Goal: Check status: Check status

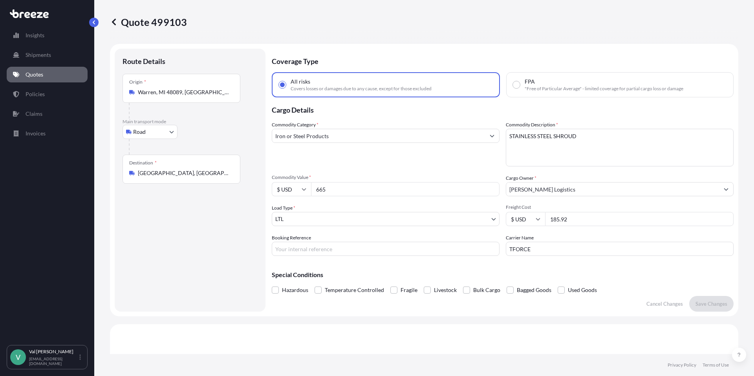
select select "Road"
select select "1"
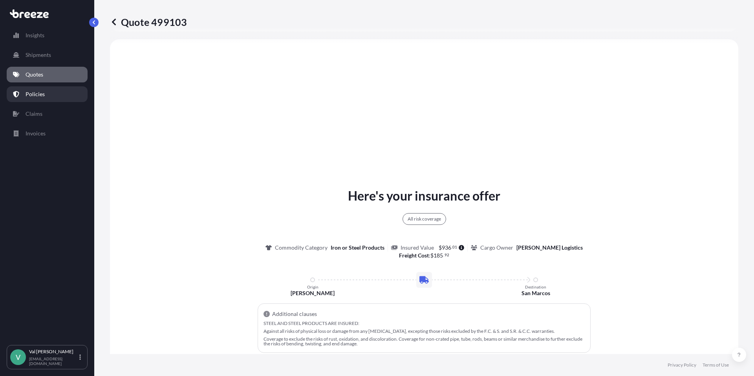
click at [39, 90] on link "Policies" at bounding box center [47, 94] width 81 height 16
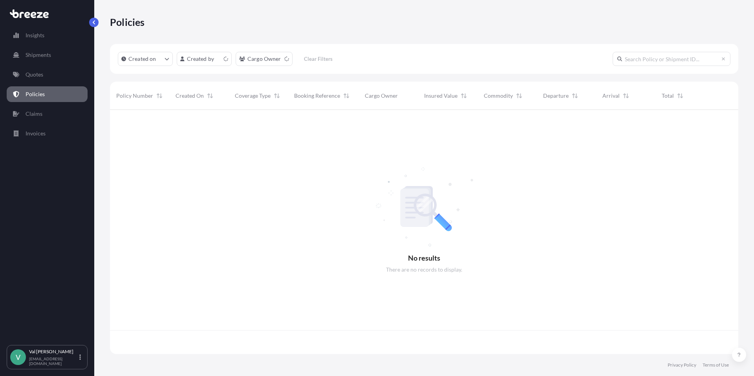
scroll to position [243, 623]
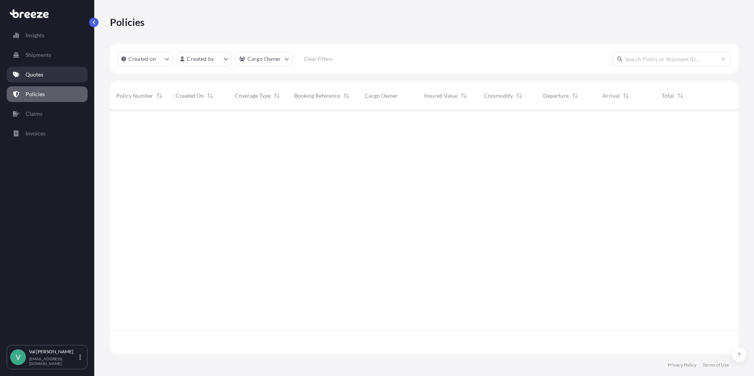
click at [37, 75] on p "Quotes" at bounding box center [35, 75] width 18 height 8
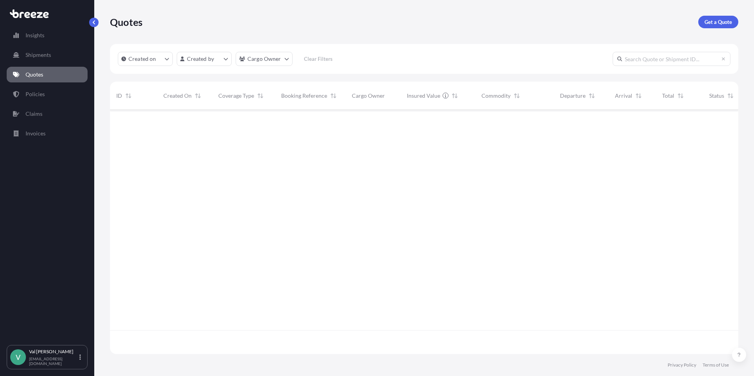
scroll to position [243, 623]
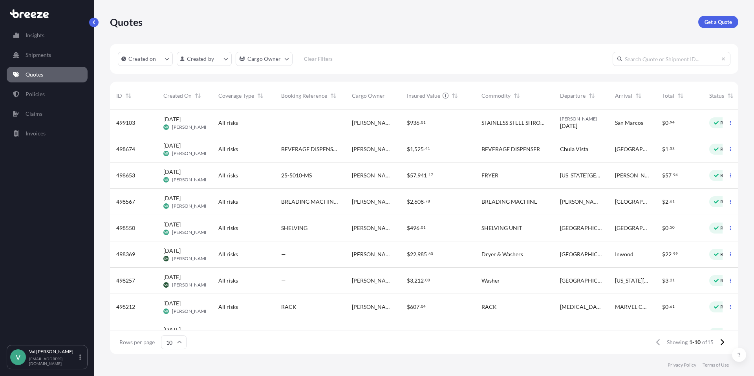
click at [594, 121] on div "[PERSON_NAME] [DATE]" at bounding box center [581, 123] width 42 height 14
select select "Road"
select select "1"
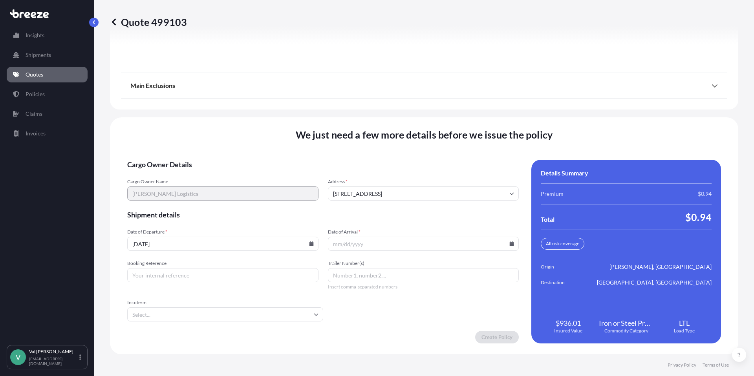
scroll to position [1061, 0]
click at [309, 244] on icon at bounding box center [311, 243] width 4 height 5
click at [186, 173] on button "16" at bounding box center [185, 173] width 13 height 13
type input "[DATE]"
click at [510, 243] on icon at bounding box center [512, 243] width 4 height 5
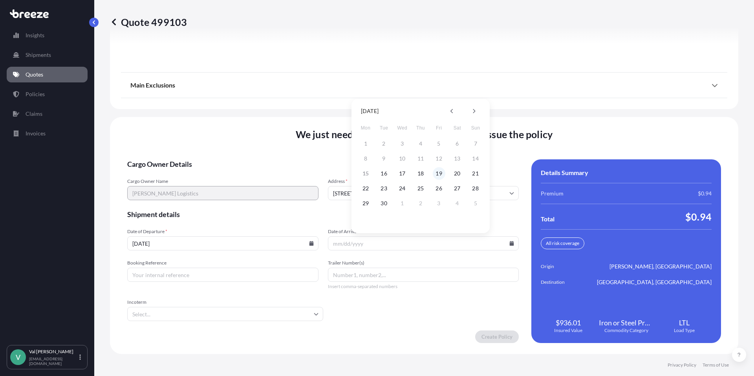
click at [441, 174] on button "19" at bounding box center [439, 173] width 13 height 13
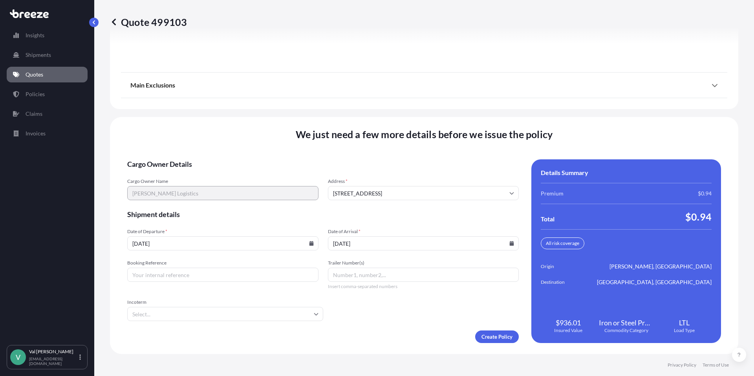
type input "[DATE]"
